Goal: Information Seeking & Learning: Learn about a topic

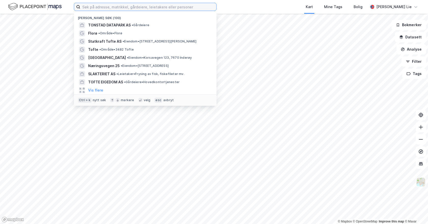
click at [124, 7] on input at bounding box center [148, 7] width 136 height 8
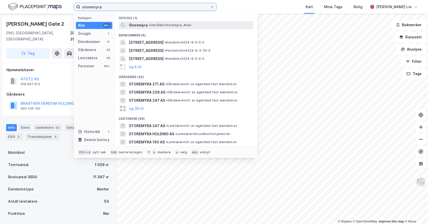
type input "storemyra"
click at [139, 25] on span "Storemyra" at bounding box center [138, 25] width 19 height 6
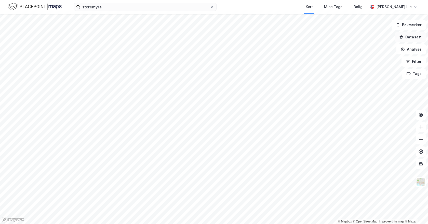
click at [410, 37] on button "Datasett" at bounding box center [410, 37] width 31 height 10
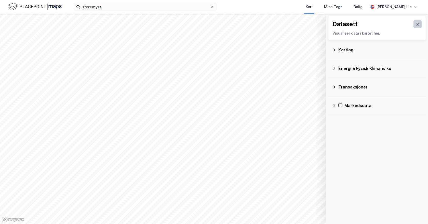
drag, startPoint x: 416, startPoint y: 20, endPoint x: 416, endPoint y: 23, distance: 2.8
click at [417, 21] on div "Datasett Visualiser data i kartet her." at bounding box center [377, 28] width 98 height 25
click at [416, 26] on button at bounding box center [417, 24] width 8 height 8
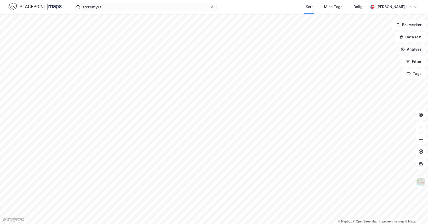
click at [407, 50] on button "Analyse" at bounding box center [411, 49] width 30 height 10
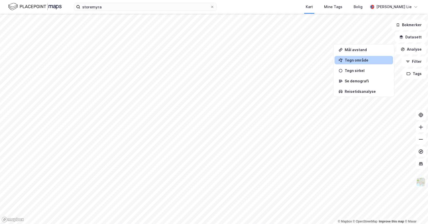
click at [352, 60] on div "Tegn område" at bounding box center [367, 60] width 44 height 4
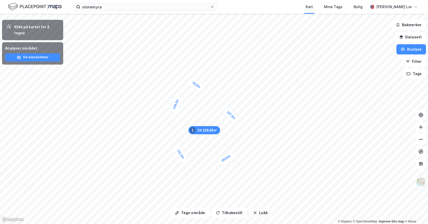
click at [256, 214] on button "Lukk" at bounding box center [260, 213] width 23 height 10
